Goal: Complete application form: Complete application form

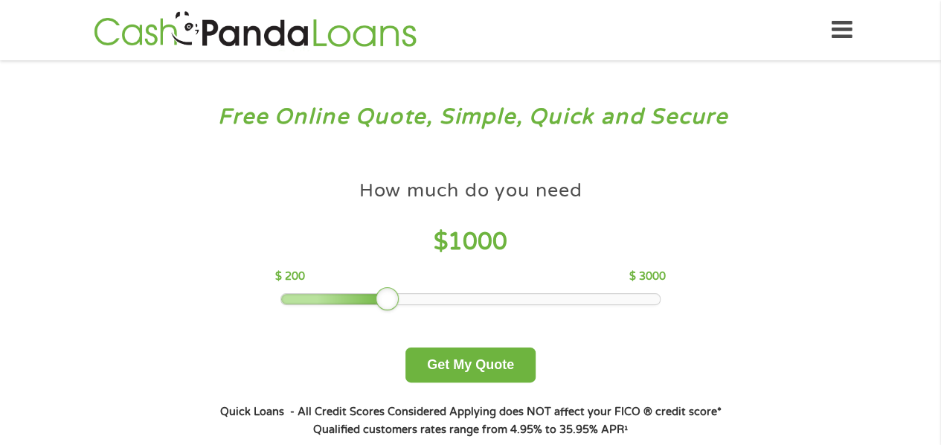
click at [399, 295] on div at bounding box center [470, 299] width 379 height 10
click at [458, 365] on button "Get My Quote" at bounding box center [470, 364] width 130 height 35
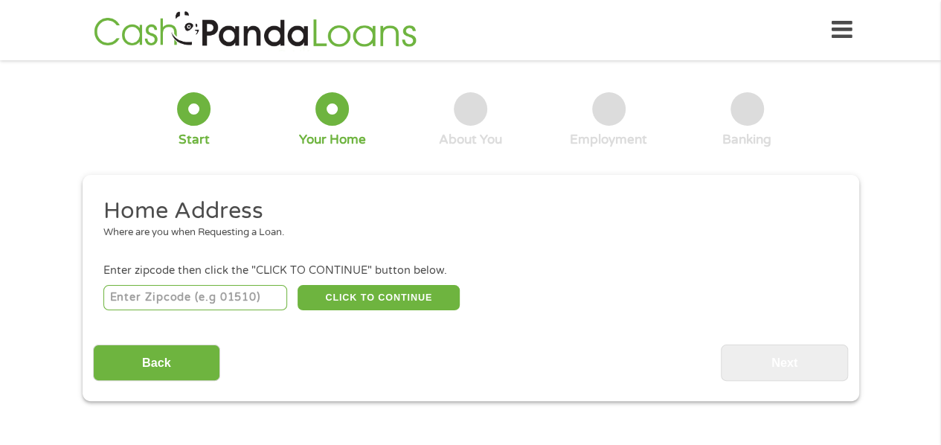
click at [185, 298] on input "number" at bounding box center [195, 297] width 184 height 25
type input "28262"
select select "[US_STATE]"
click at [409, 297] on button "CLICK TO CONTINUE" at bounding box center [378, 297] width 162 height 25
type input "28262"
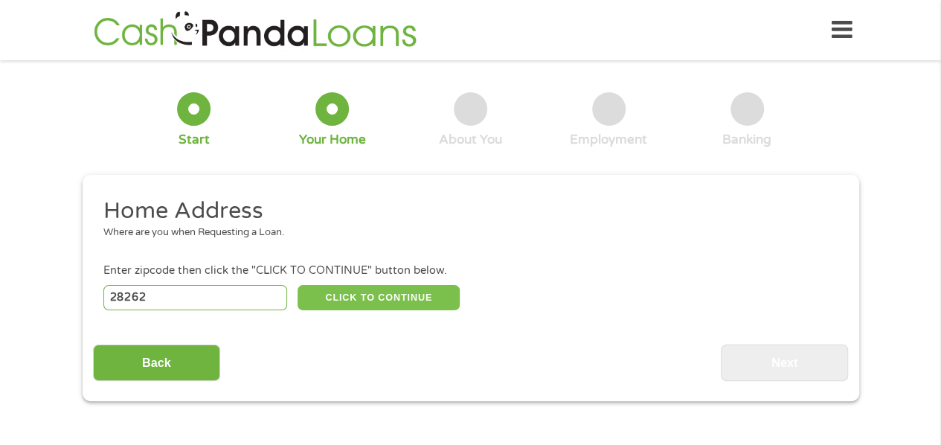
type input "Charlotte"
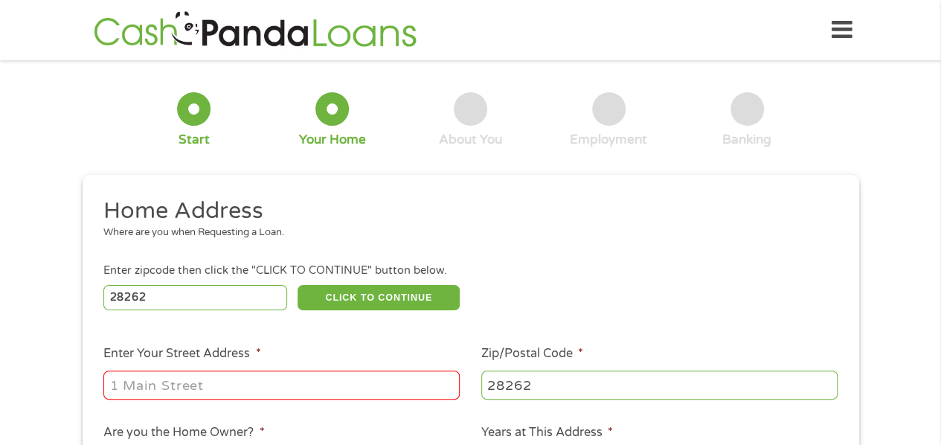
click at [181, 384] on input "Enter Your Street Address *" at bounding box center [281, 384] width 356 height 28
type input "1643 Waterstone Ln"
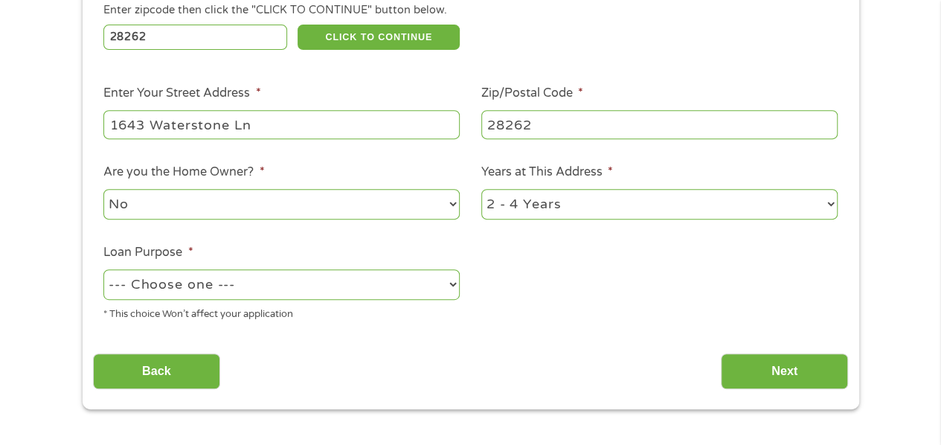
scroll to position [263, 0]
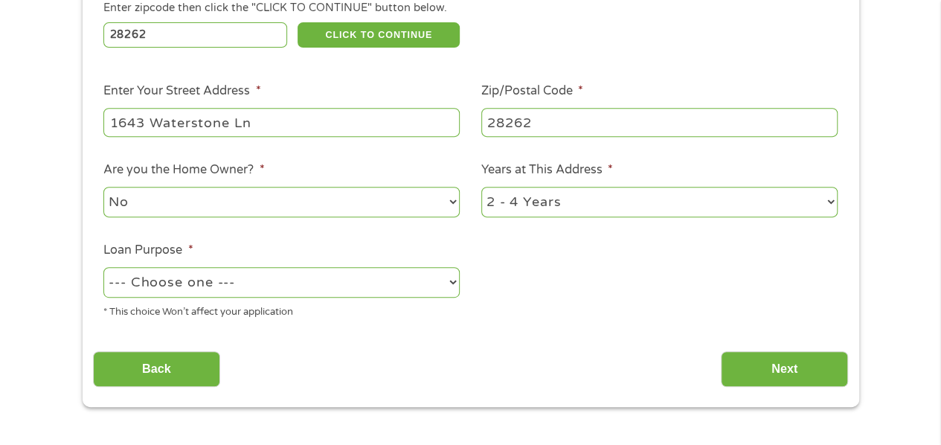
click at [460, 202] on li "Are you the Home Owner? * No Yes" at bounding box center [282, 190] width 378 height 59
click at [454, 199] on select "No Yes" at bounding box center [281, 202] width 356 height 30
select select "yes"
click at [103, 187] on select "No Yes" at bounding box center [281, 202] width 356 height 30
click at [829, 200] on select "1 Year or less 1 - 2 Years 2 - 4 Years Over 4 Years" at bounding box center [659, 202] width 356 height 30
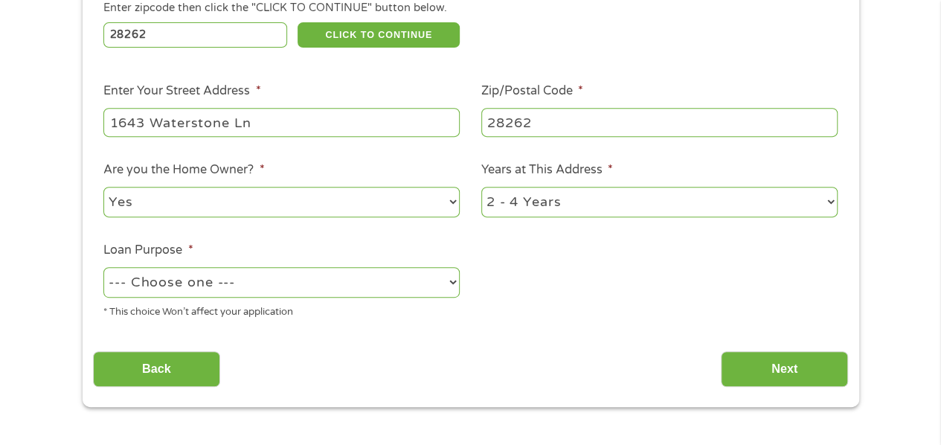
select select "60months"
click at [481, 187] on select "1 Year or less 1 - 2 Years 2 - 4 Years Over 4 Years" at bounding box center [659, 202] width 356 height 30
click at [448, 279] on select "--- Choose one --- Pay Bills Debt Consolidation Home Improvement Major Purchase…" at bounding box center [281, 282] width 356 height 30
select select "paybills"
click at [103, 268] on select "--- Choose one --- Pay Bills Debt Consolidation Home Improvement Major Purchase…" at bounding box center [281, 282] width 356 height 30
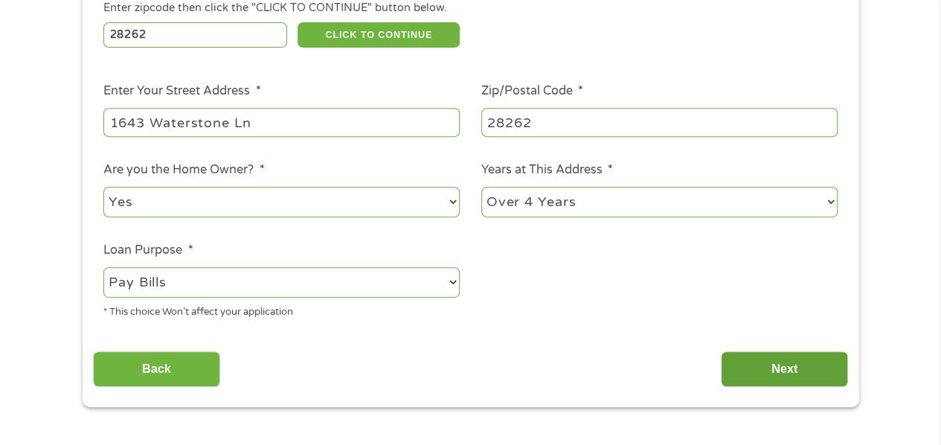
click at [787, 368] on input "Next" at bounding box center [784, 369] width 127 height 36
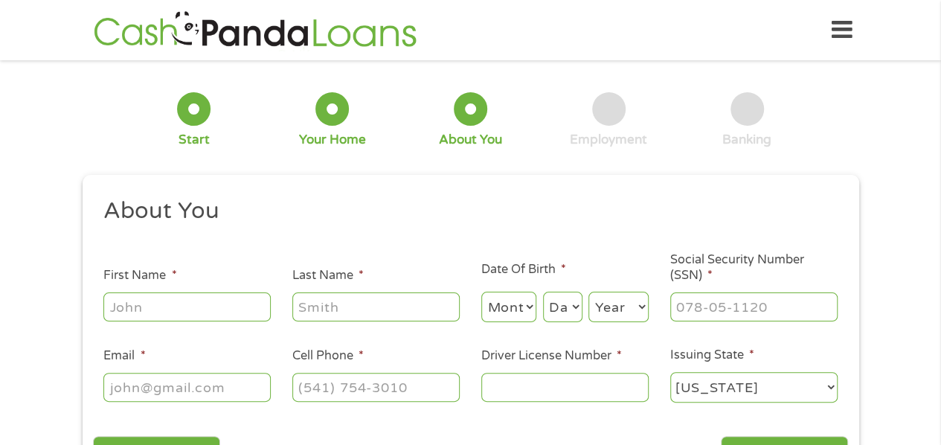
scroll to position [0, 0]
click at [219, 312] on input "First Name *" at bounding box center [186, 306] width 167 height 28
click at [193, 305] on input "First Name *" at bounding box center [186, 306] width 167 height 28
type input "e"
type input "[PERSON_NAME]"
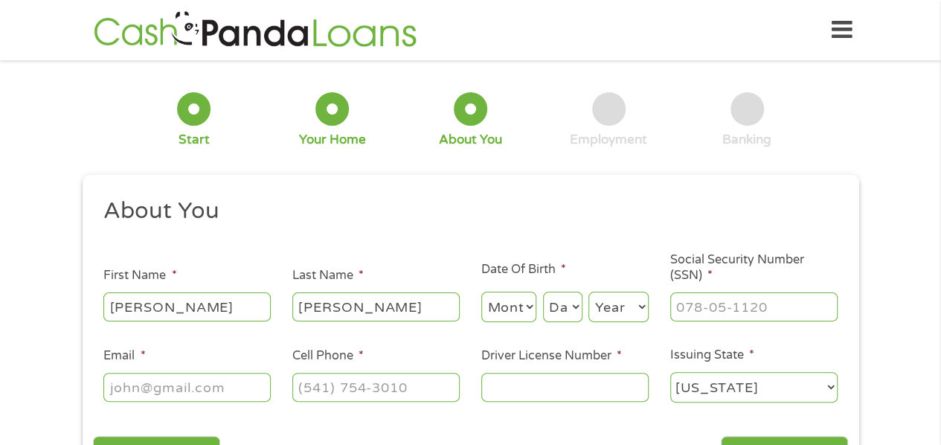
type input "[PERSON_NAME]"
click at [530, 303] on select "Month 1 2 3 4 5 6 7 8 9 10 11 12" at bounding box center [509, 307] width 56 height 30
select select "9"
click at [481, 292] on select "Month 1 2 3 4 5 6 7 8 9 10 11 12" at bounding box center [509, 307] width 56 height 30
click at [573, 307] on select "Day 1 2 3 4 5 6 7 8 9 10 11 12 13 14 15 16 17 18 19 20 21 22 23 24 25 26 27 28 …" at bounding box center [562, 307] width 39 height 30
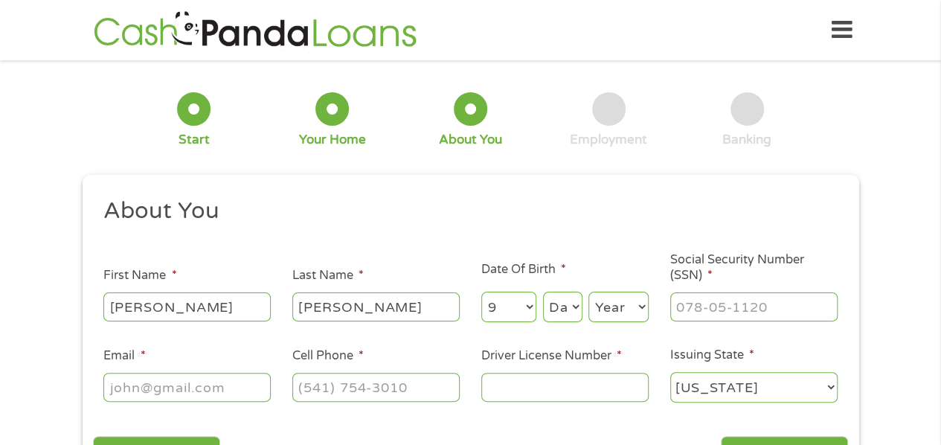
select select "26"
click at [543, 292] on select "Day 1 2 3 4 5 6 7 8 9 10 11 12 13 14 15 16 17 18 19 20 21 22 23 24 25 26 27 28 …" at bounding box center [562, 307] width 39 height 30
click at [640, 314] on select "Year [DATE] 2006 2005 2004 2003 2002 2001 2000 1999 1998 1997 1996 1995 1994 19…" at bounding box center [618, 307] width 60 height 30
select select "1965"
click at [588, 292] on select "Year [DATE] 2006 2005 2004 2003 2002 2001 2000 1999 1998 1997 1996 1995 1994 19…" at bounding box center [618, 307] width 60 height 30
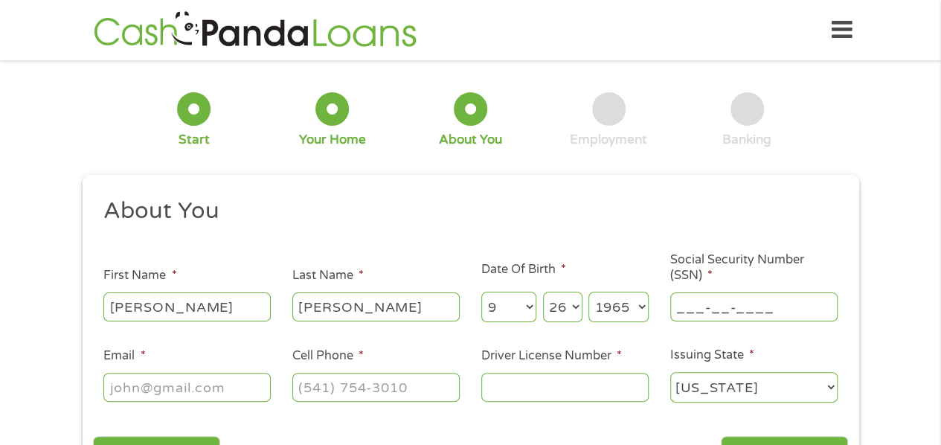
click at [702, 309] on input "___-__-____" at bounding box center [753, 306] width 167 height 28
type input "247-47-3049"
click at [152, 387] on input "Email *" at bounding box center [186, 387] width 167 height 28
type input "[EMAIL_ADDRESS][DOMAIN_NAME]"
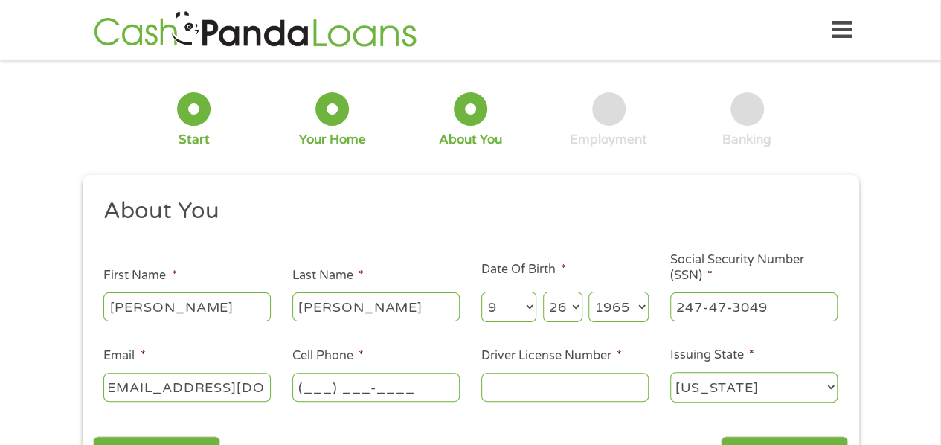
scroll to position [0, 0]
type input "[PHONE_NUMBER]"
click at [495, 373] on div at bounding box center [564, 387] width 167 height 34
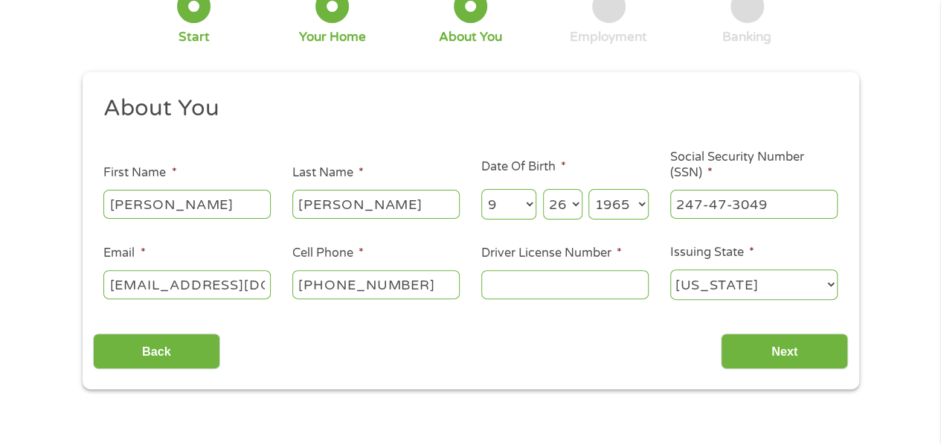
scroll to position [100, 0]
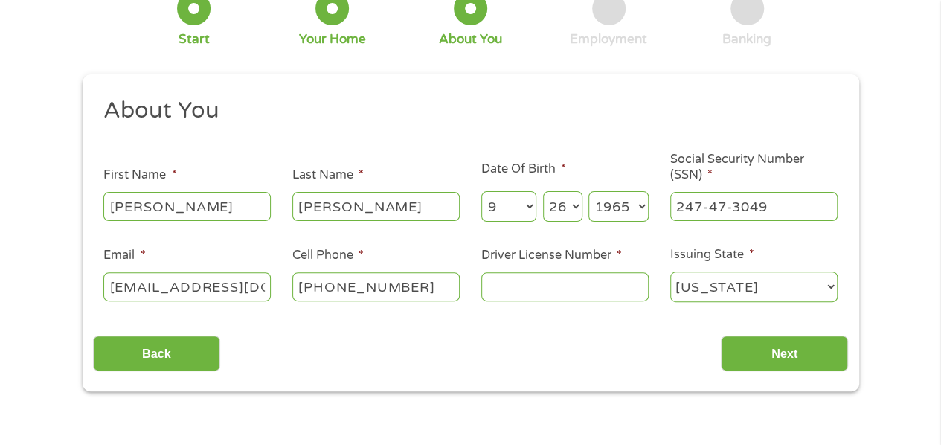
click at [509, 286] on input "Driver License Number *" at bounding box center [564, 286] width 167 height 28
type input "10089571"
click at [781, 349] on input "Next" at bounding box center [784, 353] width 127 height 36
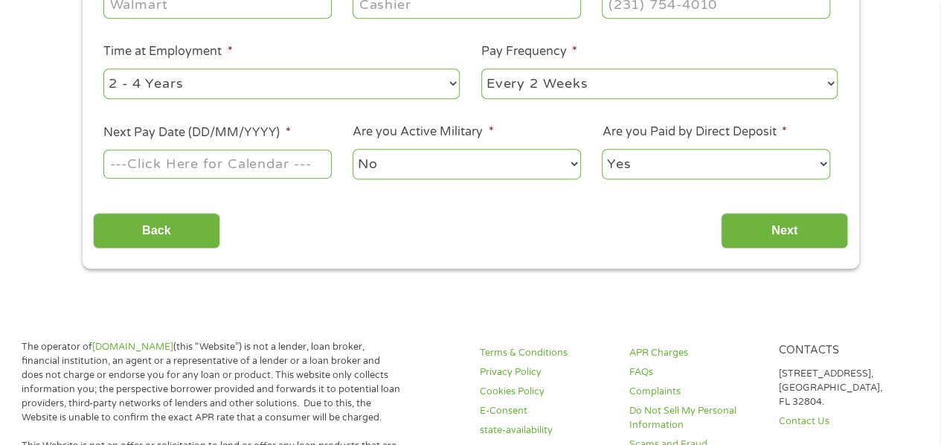
scroll to position [0, 0]
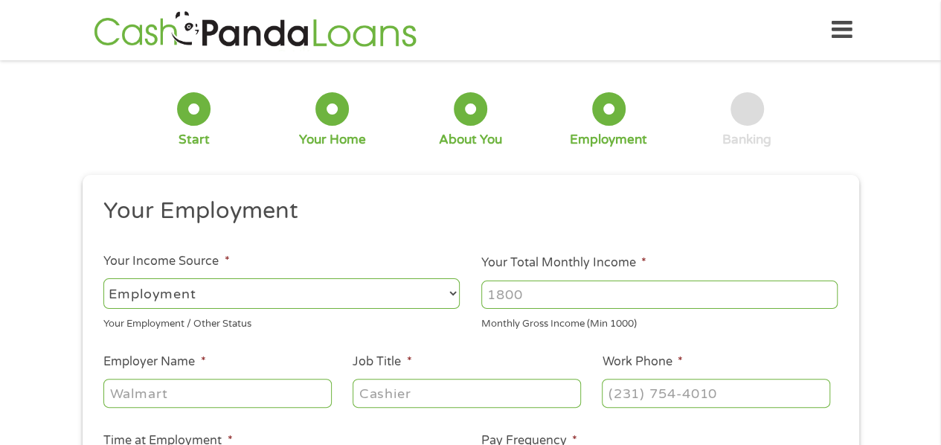
drag, startPoint x: 530, startPoint y: 295, endPoint x: 466, endPoint y: 290, distance: 63.4
click at [466, 290] on ul "Your Employment Your Income Source * --- Choose one --- Employment [DEMOGRAPHIC…" at bounding box center [470, 388] width 755 height 385
type input "5000"
click at [204, 401] on input "Employer Name *" at bounding box center [217, 393] width 228 height 28
type input "childress [PERSON_NAME]"
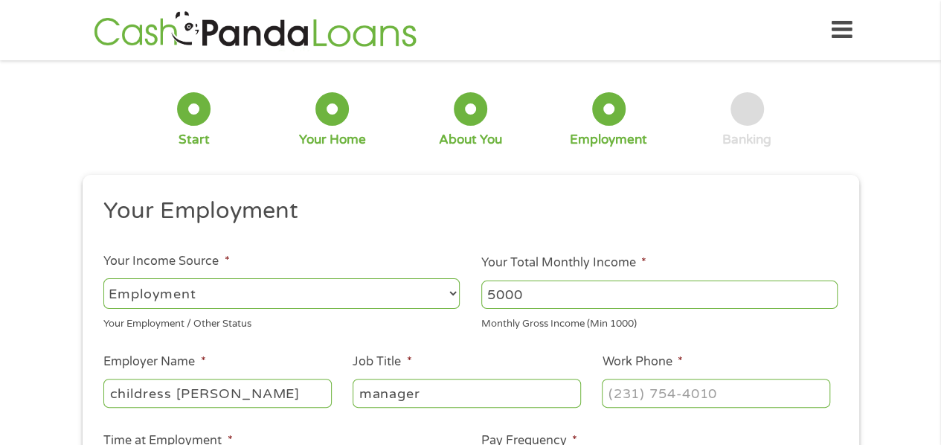
type input "manager"
type input "[PHONE_NUMBER]"
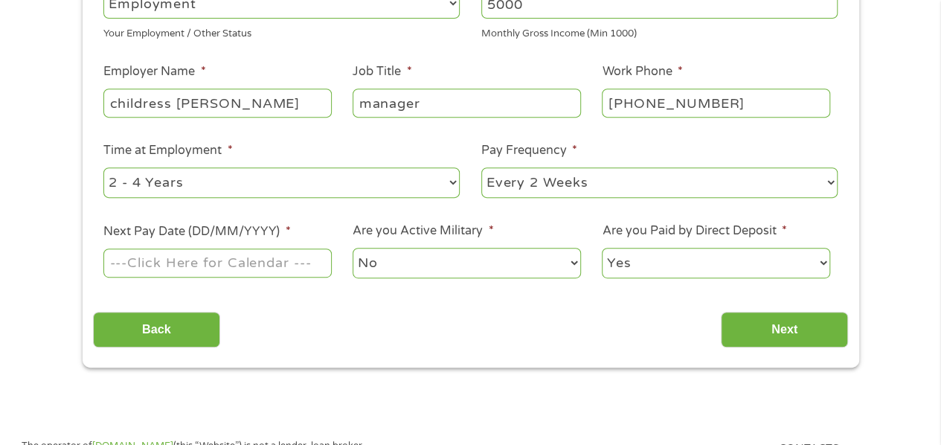
scroll to position [295, 0]
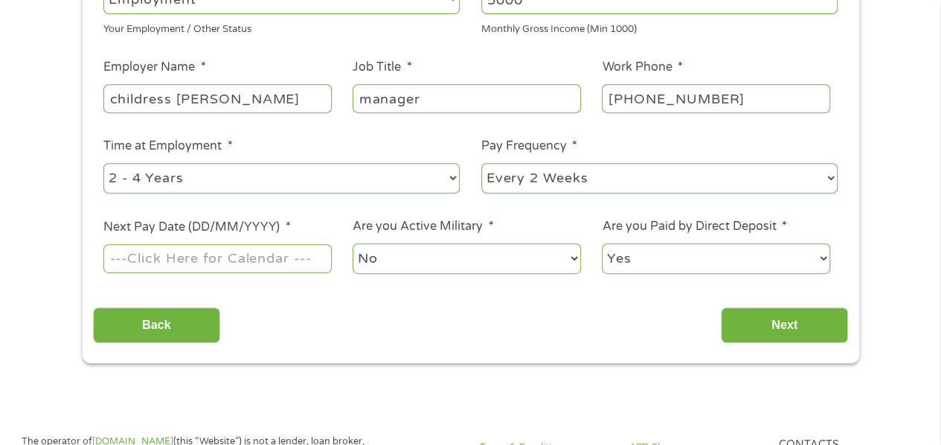
click at [450, 178] on select "--- Choose one --- 1 Year or less 1 - 2 Years 2 - 4 Years Over 4 Years" at bounding box center [281, 178] width 356 height 30
select select "60months"
click at [103, 163] on select "--- Choose one --- 1 Year or less 1 - 2 Years 2 - 4 Years Over 4 Years" at bounding box center [281, 178] width 356 height 30
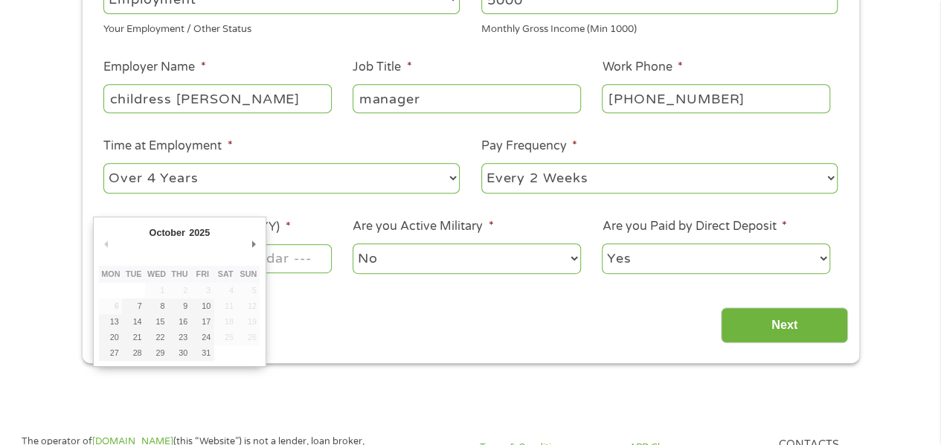
click at [317, 262] on input "Next Pay Date (DD/MM/YYYY) *" at bounding box center [217, 258] width 228 height 28
type input "[DATE]"
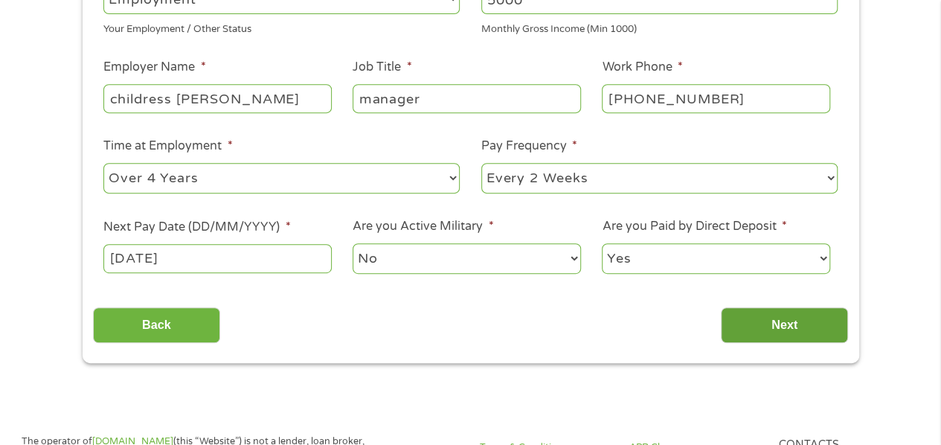
click at [782, 327] on input "Next" at bounding box center [784, 325] width 127 height 36
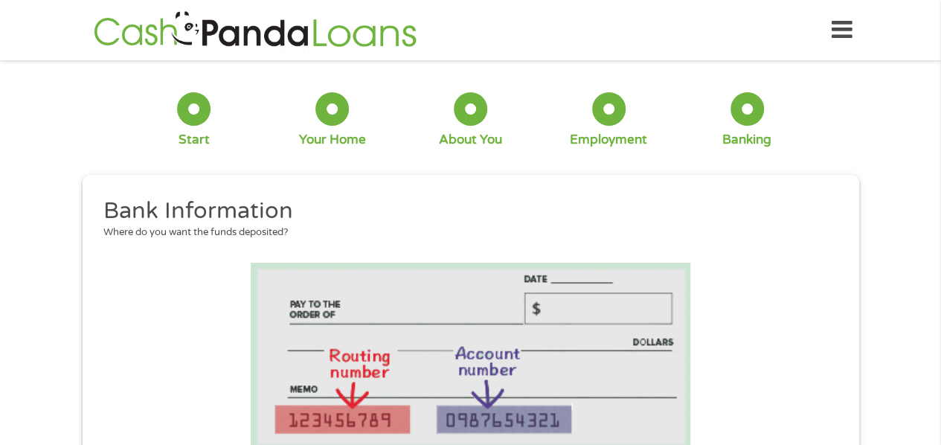
scroll to position [389, 0]
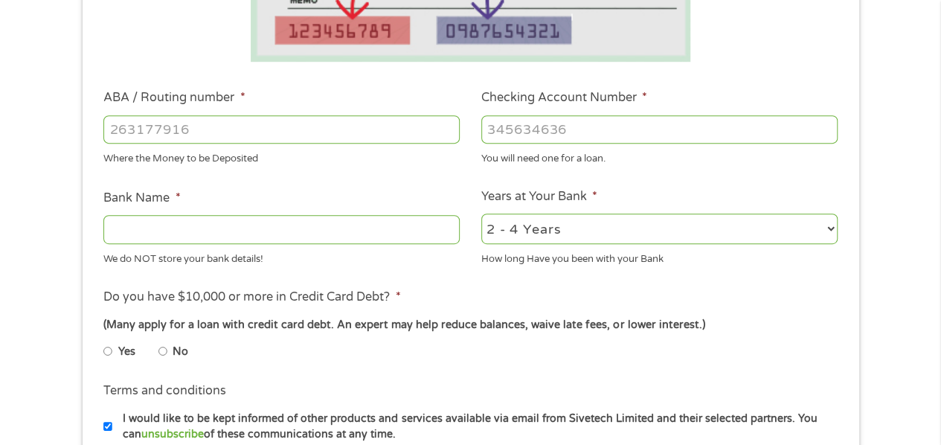
click at [234, 126] on input "ABA / Routing number *" at bounding box center [281, 129] width 356 height 28
click at [221, 137] on input "ABA / Routing number *" at bounding box center [281, 129] width 356 height 28
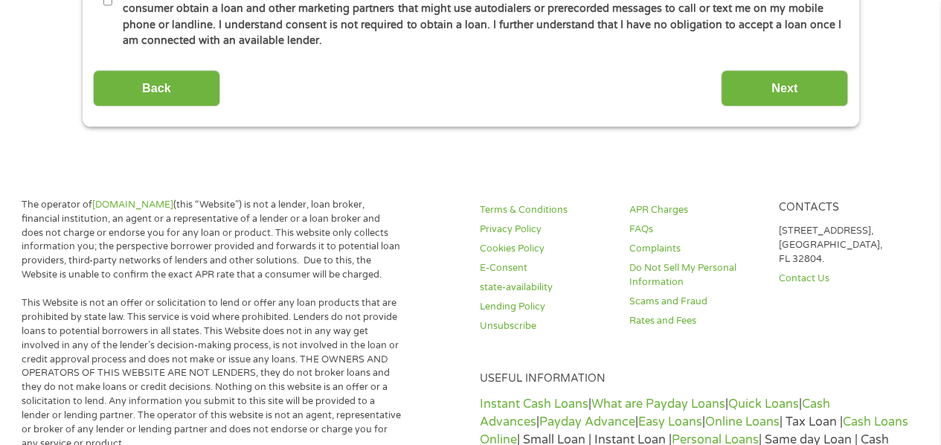
scroll to position [1168, 0]
